Goal: Obtain resource: Obtain resource

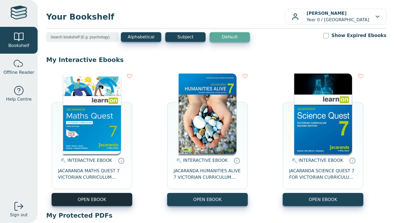
click at [99, 203] on button "OPEN EBOOK" at bounding box center [92, 199] width 81 height 13
click at [81, 198] on button "OPEN EBOOK" at bounding box center [92, 199] width 81 height 13
